Goal: Task Accomplishment & Management: Use online tool/utility

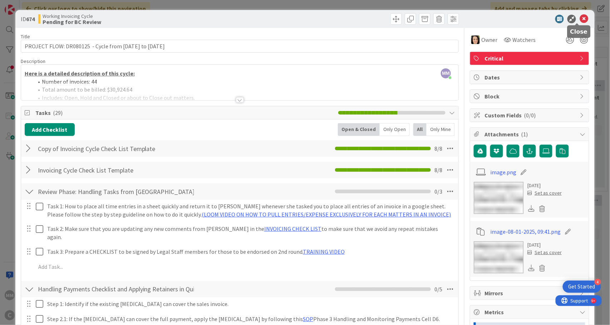
click at [579, 18] on icon at bounding box center [583, 19] width 9 height 9
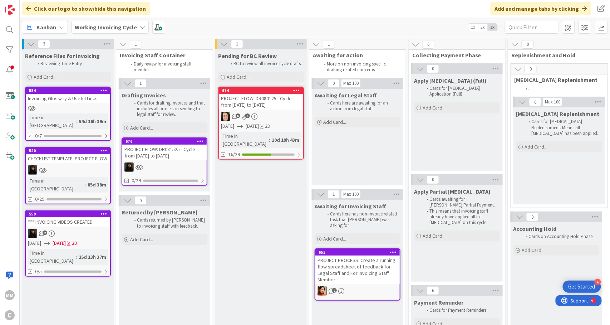
click at [81, 156] on div "CHECKLIST TEMPLATE: PROJECT FLOW" at bounding box center [68, 158] width 84 height 9
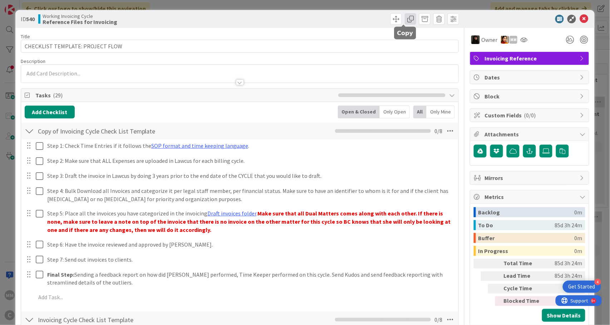
click at [405, 19] on span at bounding box center [410, 18] width 11 height 11
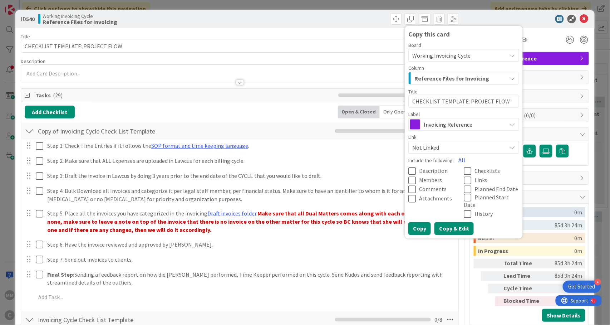
click at [446, 222] on button "Copy & Edit" at bounding box center [453, 228] width 39 height 13
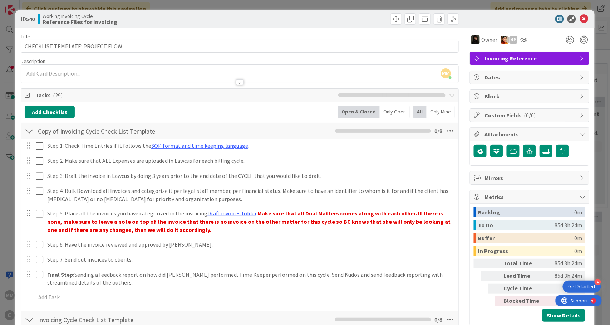
type textarea "x"
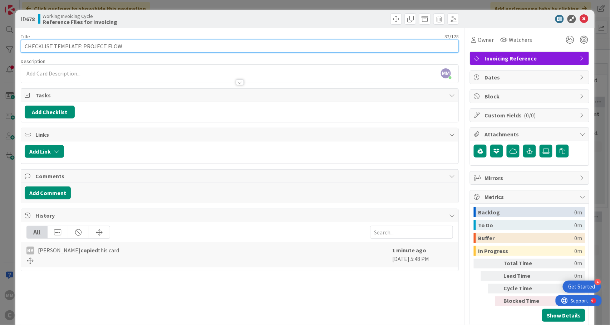
drag, startPoint x: 76, startPoint y: 45, endPoint x: 21, endPoint y: 45, distance: 55.0
click at [21, 45] on input "CHECKLIST TEMPLATE: PROJECT FLOW" at bounding box center [240, 46] width 438 height 13
drag, startPoint x: 50, startPoint y: 46, endPoint x: 119, endPoint y: 49, distance: 69.0
click at [119, 49] on input "PRIORITY: PROJECT FLOW" at bounding box center [240, 46] width 438 height 13
type input "PRIORITY: CLOSE OUT [MEDICAL_DATA][PERSON_NAME]"
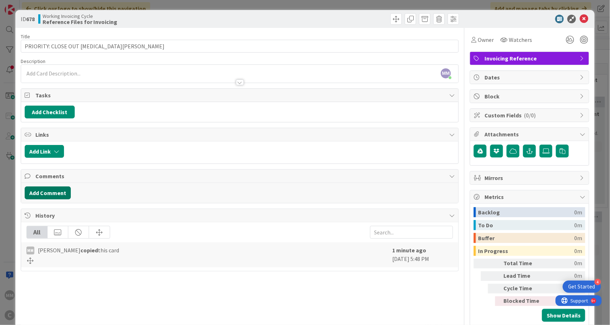
click at [46, 195] on button "Add Comment" at bounding box center [48, 192] width 46 height 13
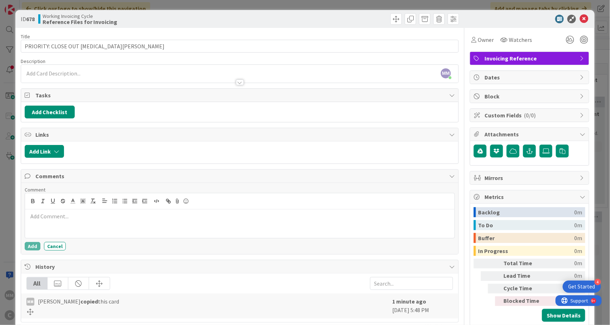
click at [123, 225] on div at bounding box center [240, 223] width 430 height 29
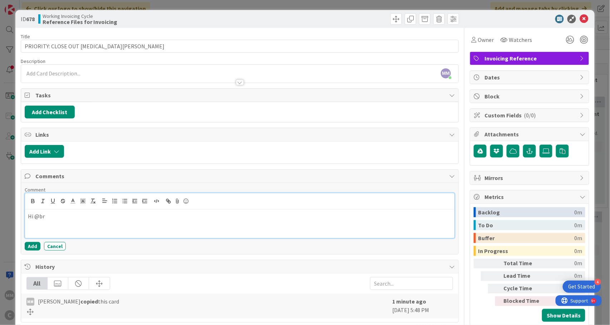
drag, startPoint x: 100, startPoint y: 229, endPoint x: 43, endPoint y: 220, distance: 58.2
click at [43, 220] on p "Hi @br" at bounding box center [240, 216] width 424 height 8
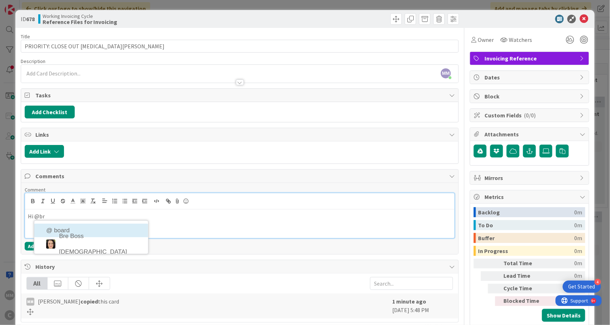
click at [74, 219] on p "Hi @br" at bounding box center [240, 216] width 424 height 8
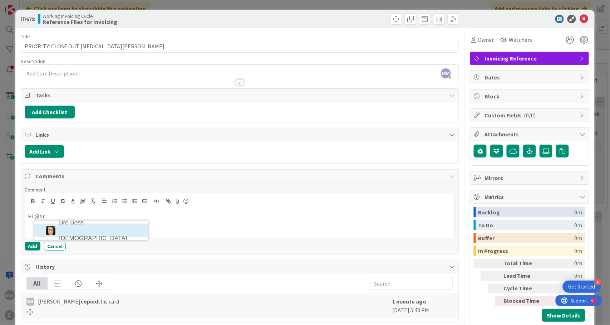
click at [74, 232] on li "Bre Boss [DEMOGRAPHIC_DATA]" at bounding box center [91, 230] width 114 height 14
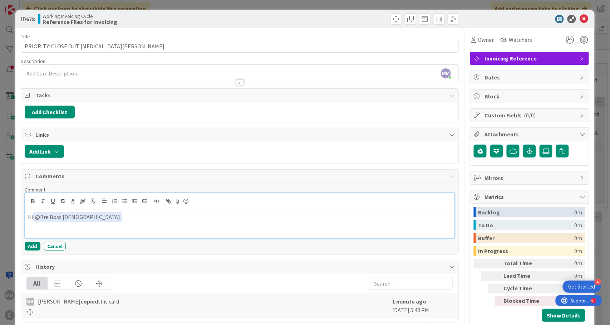
click at [85, 224] on div "Hi ﻿ @ Bre Boss [DEMOGRAPHIC_DATA] ﻿" at bounding box center [240, 223] width 430 height 29
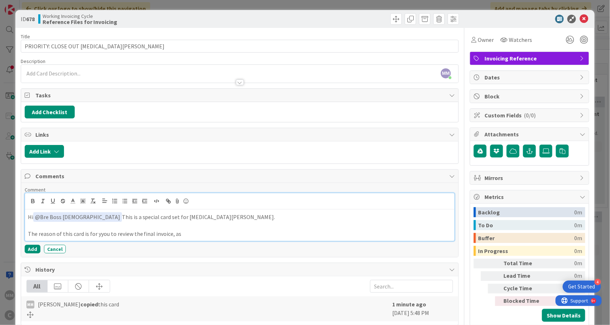
click at [102, 238] on p "The reason of this card is for yyou to review the final invoice, as" at bounding box center [240, 233] width 424 height 8
click at [194, 235] on p "The reason of this card is for you to review the final invoice, as" at bounding box center [240, 233] width 424 height 8
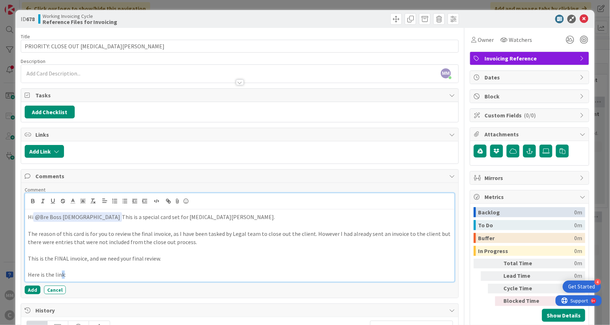
drag, startPoint x: 62, startPoint y: 280, endPoint x: 61, endPoint y: 276, distance: 4.2
click at [61, 276] on p "Here is the link:" at bounding box center [240, 274] width 424 height 8
click at [78, 275] on p "Here is the link:" at bounding box center [240, 274] width 424 height 8
drag, startPoint x: 78, startPoint y: 275, endPoint x: 24, endPoint y: 219, distance: 77.6
click at [25, 219] on div "Hi ﻿ @ Bre Boss [DEMOGRAPHIC_DATA] ﻿ This is a special card set for [MEDICAL_DA…" at bounding box center [240, 237] width 430 height 89
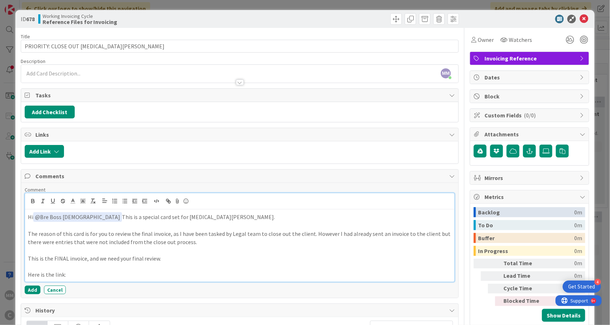
copy div "Hi ﻿ @ Bre Boss [DEMOGRAPHIC_DATA] ﻿ This is a special card set for [MEDICAL_DA…"
click at [122, 273] on p "Here is the link:" at bounding box center [240, 274] width 424 height 8
click at [88, 278] on p "Here is the link:" at bounding box center [240, 274] width 424 height 8
drag, startPoint x: 167, startPoint y: 261, endPoint x: 25, endPoint y: 219, distance: 147.7
click at [25, 219] on div "Hi ﻿ @ Bre Boss [DEMOGRAPHIC_DATA] ﻿ This is a special card set for [MEDICAL_DA…" at bounding box center [240, 245] width 430 height 72
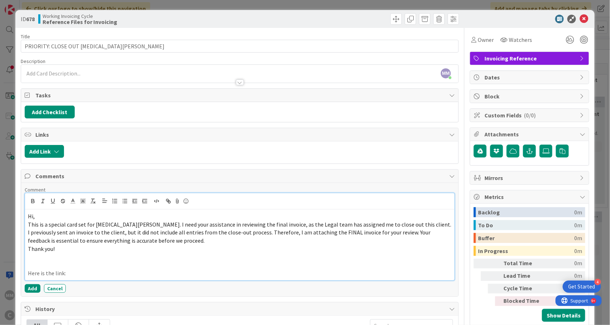
click at [70, 216] on p "Hi," at bounding box center [240, 216] width 424 height 8
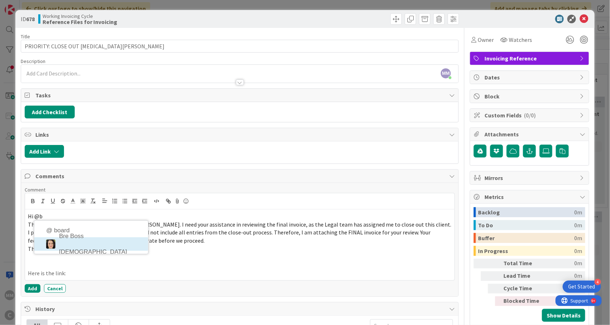
click at [66, 245] on li "Bre Boss [DEMOGRAPHIC_DATA]" at bounding box center [91, 244] width 114 height 14
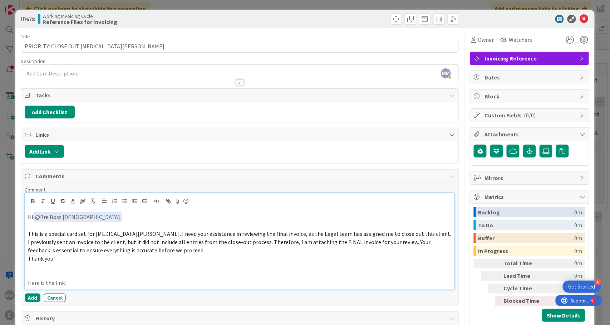
click at [393, 236] on p "This is a special card set for [MEDICAL_DATA][PERSON_NAME]. I need your assista…" at bounding box center [240, 233] width 424 height 8
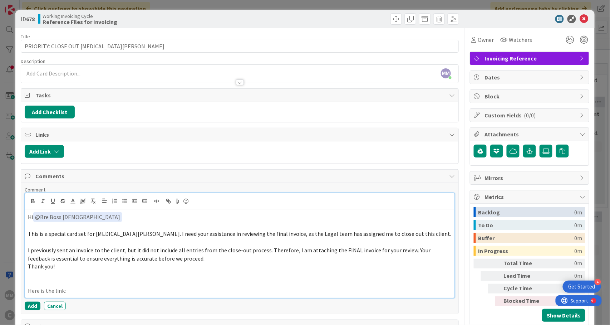
click at [193, 262] on p "I previously sent an invoice to the client, but it did not include all entries …" at bounding box center [240, 254] width 424 height 16
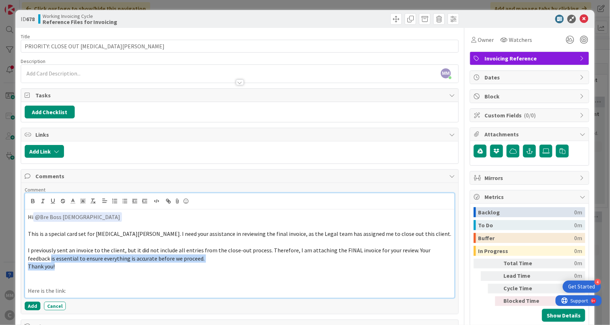
drag, startPoint x: 62, startPoint y: 269, endPoint x: 0, endPoint y: 261, distance: 62.7
click at [0, 261] on div "ID 678 Working Invoicing Cycle Reference Files for Invoicing Title 31 / 128 PRI…" at bounding box center [305, 162] width 610 height 325
click at [55, 268] on p "Thank you!" at bounding box center [240, 266] width 424 height 8
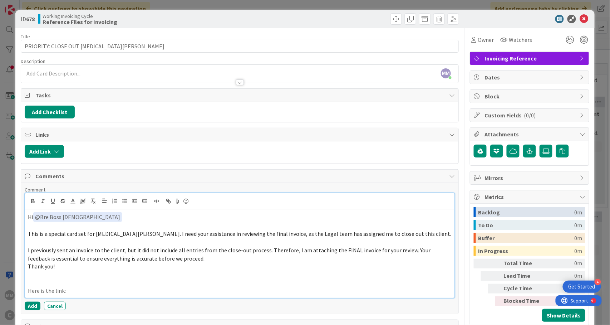
click at [89, 278] on p at bounding box center [240, 274] width 424 height 8
drag, startPoint x: 75, startPoint y: 272, endPoint x: 5, endPoint y: 270, distance: 69.7
click at [5, 270] on div "ID 678 Working Invoicing Cycle Reference Files for Invoicing Title 31 / 128 PRI…" at bounding box center [305, 162] width 610 height 325
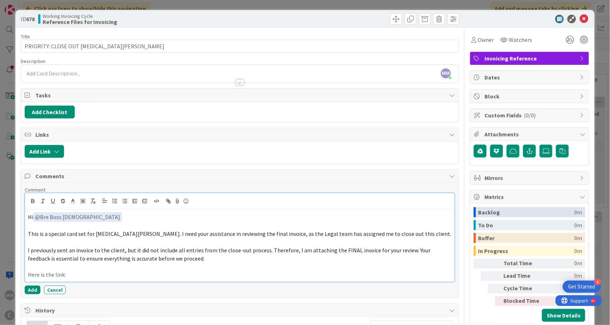
click at [72, 278] on p "Here is the link:" at bounding box center [240, 274] width 424 height 8
click at [257, 270] on p at bounding box center [240, 266] width 424 height 8
click at [233, 278] on p "Here is the link: [URL][DOMAIN_NAME]" at bounding box center [240, 274] width 424 height 8
drag, startPoint x: 221, startPoint y: 278, endPoint x: 66, endPoint y: 278, distance: 154.4
click at [66, 278] on p "Here is the link: [URL][DOMAIN_NAME]" at bounding box center [240, 274] width 424 height 8
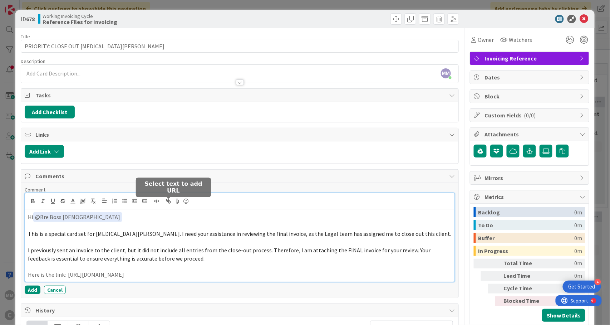
click at [170, 202] on icon "button" at bounding box center [168, 201] width 6 height 6
type input "[URL][DOMAIN_NAME]"
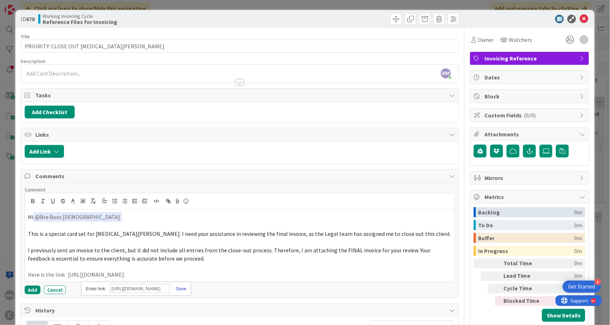
click at [180, 291] on link at bounding box center [178, 288] width 16 height 5
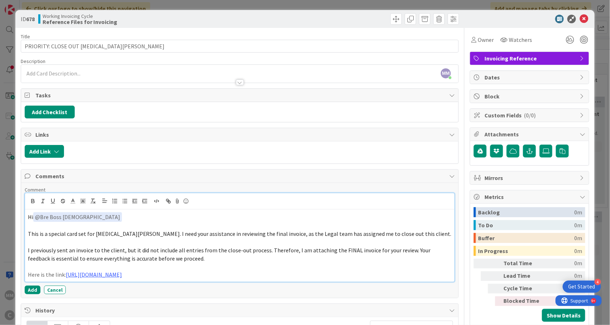
click at [239, 276] on p "Here is the link: [URL][DOMAIN_NAME]" at bounding box center [240, 274] width 424 height 8
